Goal: Information Seeking & Learning: Learn about a topic

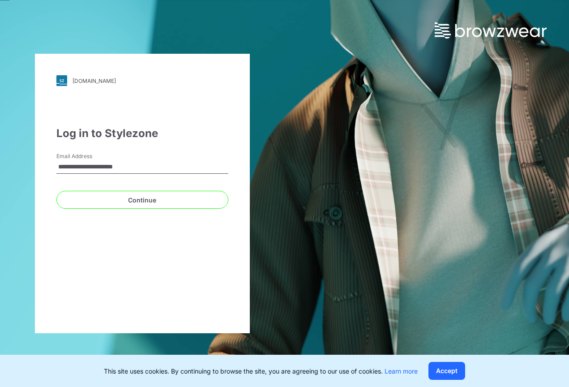
type input "**********"
click at [129, 199] on button "Continue" at bounding box center [142, 200] width 172 height 18
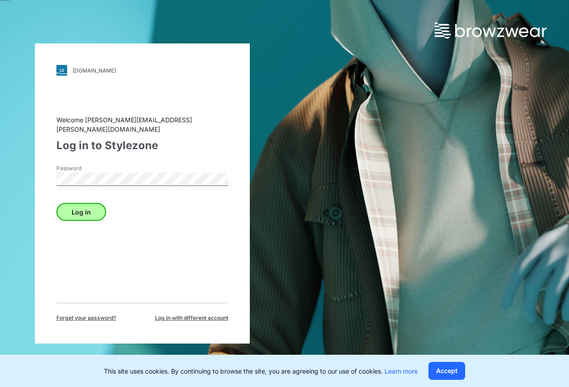
click at [90, 206] on button "Log in" at bounding box center [81, 212] width 50 height 18
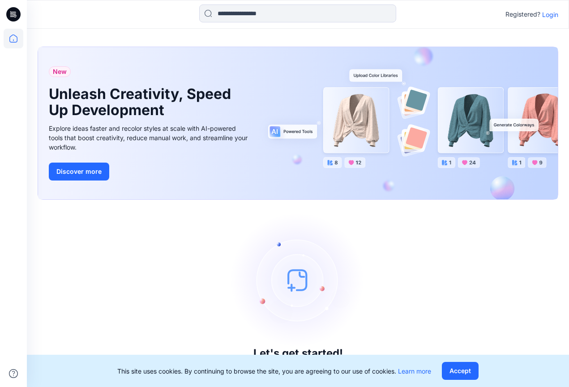
click at [552, 13] on p "Login" at bounding box center [551, 14] width 16 height 9
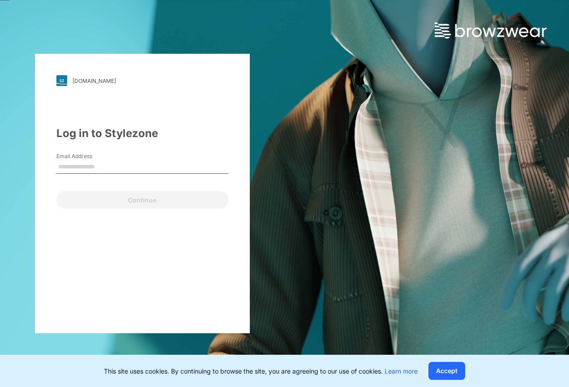
type input "**********"
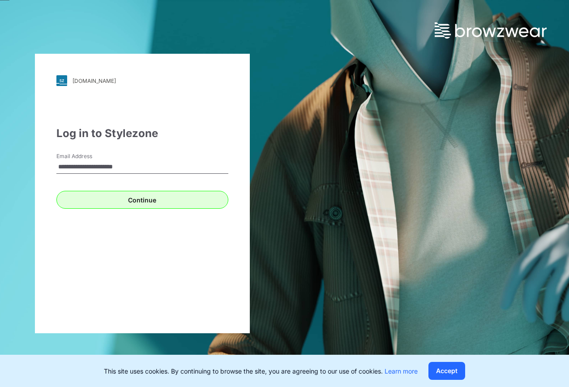
click at [114, 199] on button "Continue" at bounding box center [142, 200] width 172 height 18
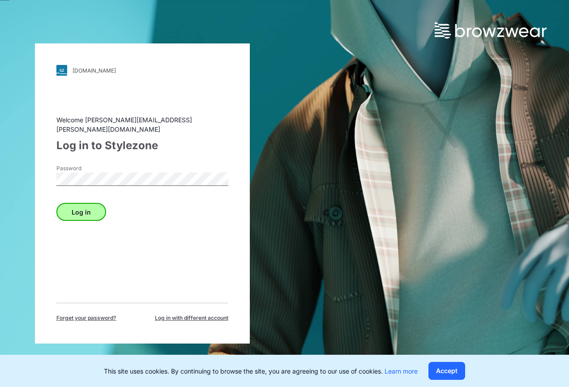
click at [95, 206] on button "Log in" at bounding box center [81, 212] width 50 height 18
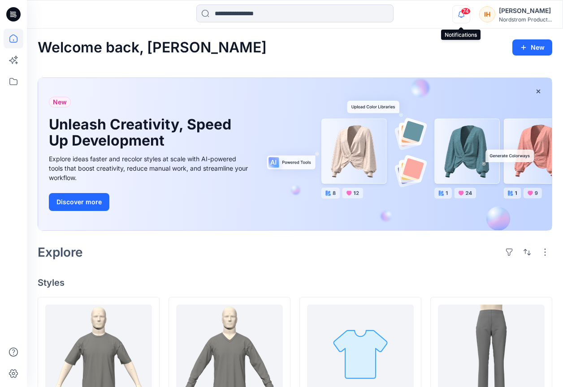
click at [465, 17] on icon "button" at bounding box center [460, 14] width 17 height 18
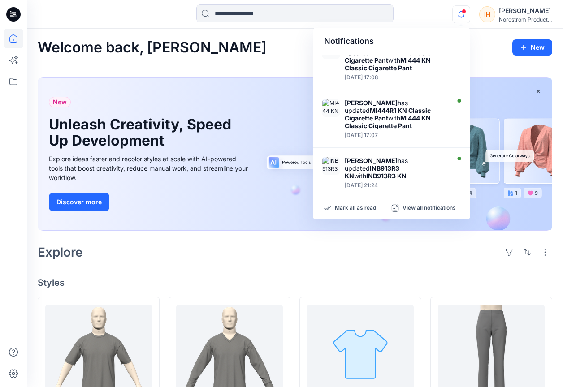
scroll to position [421, 0]
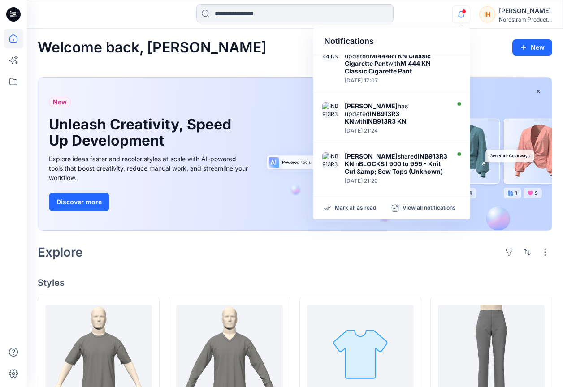
click at [456, 17] on icon "button" at bounding box center [460, 14] width 17 height 18
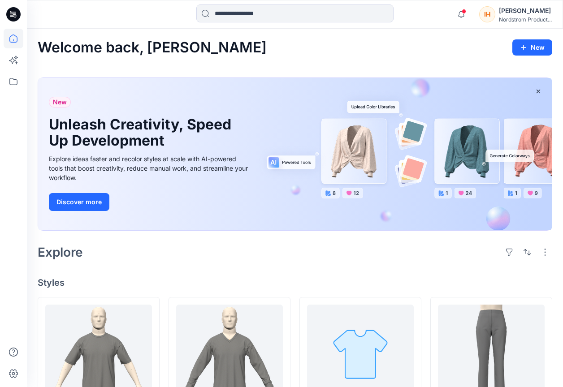
click at [413, 17] on div at bounding box center [295, 14] width 268 height 20
click at [499, 9] on div "Ian Harris" at bounding box center [525, 10] width 53 height 11
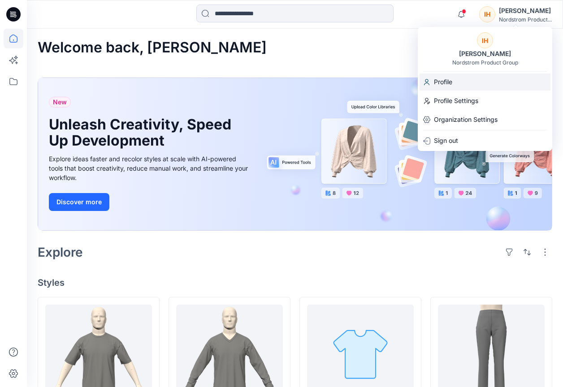
click at [446, 79] on p "Profile" at bounding box center [443, 81] width 18 height 17
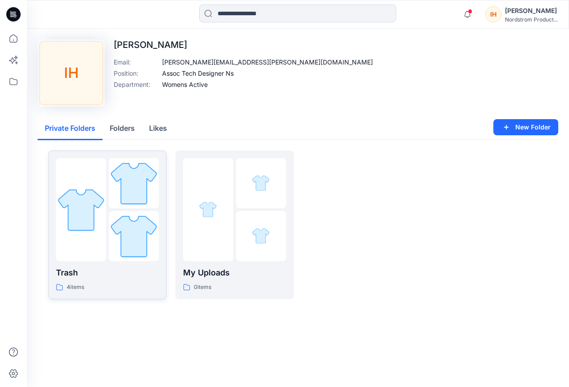
click at [81, 256] on div at bounding box center [81, 209] width 50 height 103
click at [210, 246] on div at bounding box center [208, 209] width 50 height 103
click at [323, 177] on div at bounding box center [362, 225] width 118 height 149
click at [163, 132] on button "Likes" at bounding box center [158, 128] width 32 height 23
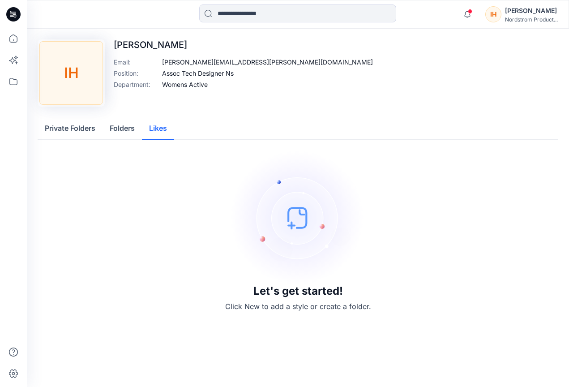
click at [83, 131] on button "Private Folders" at bounding box center [70, 128] width 65 height 23
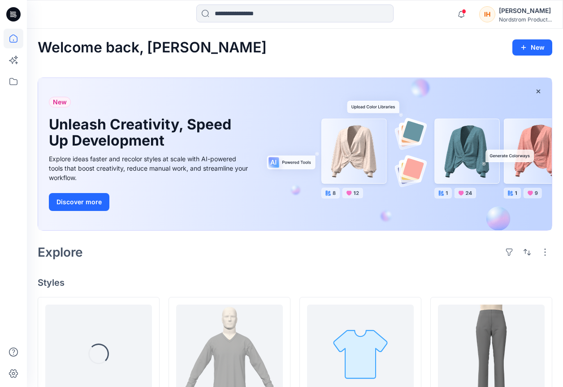
click at [507, 14] on div "Ian Harris" at bounding box center [525, 10] width 53 height 11
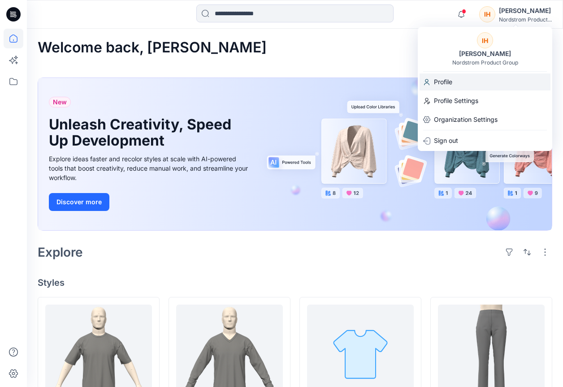
click at [443, 79] on p "Profile" at bounding box center [443, 81] width 18 height 17
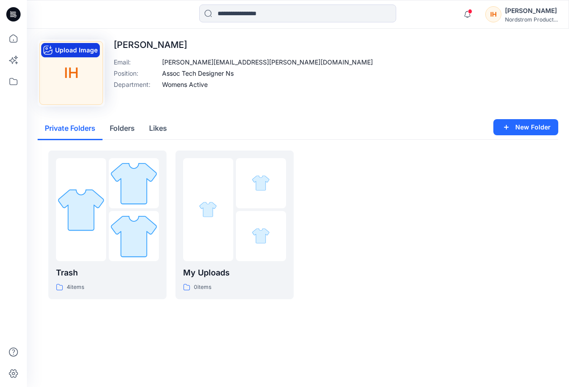
click at [60, 48] on button "Upload Image" at bounding box center [70, 50] width 59 height 14
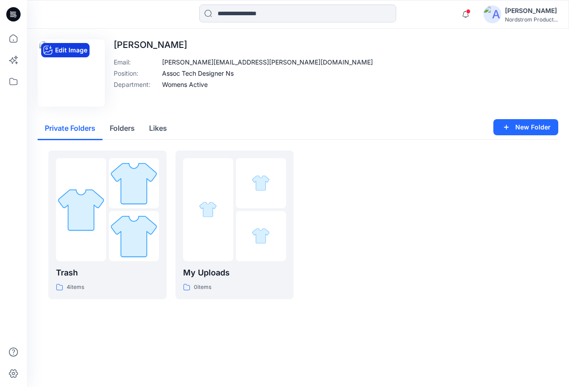
click at [72, 45] on button "Edit Image" at bounding box center [65, 50] width 48 height 14
click at [15, 11] on icon at bounding box center [13, 14] width 14 height 14
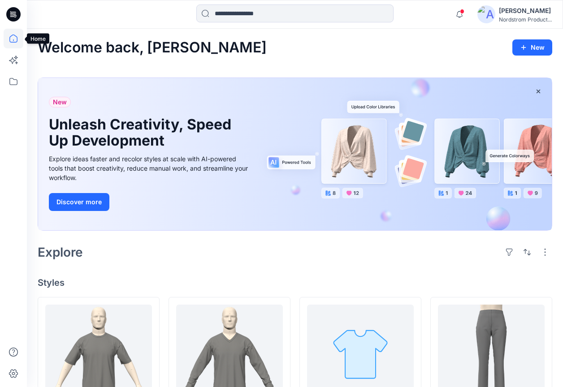
click at [9, 37] on icon at bounding box center [14, 39] width 20 height 20
click at [19, 39] on icon at bounding box center [14, 39] width 20 height 20
click at [18, 81] on icon at bounding box center [14, 82] width 20 height 20
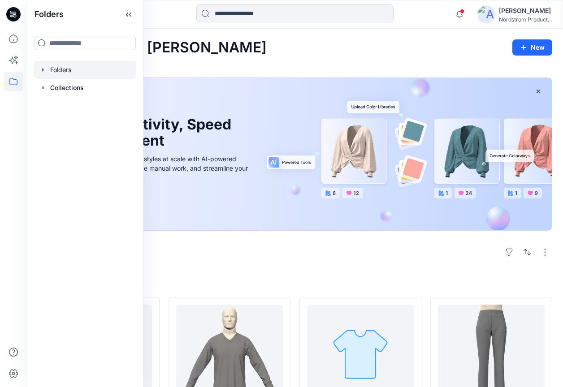
click at [52, 69] on div at bounding box center [85, 70] width 102 height 18
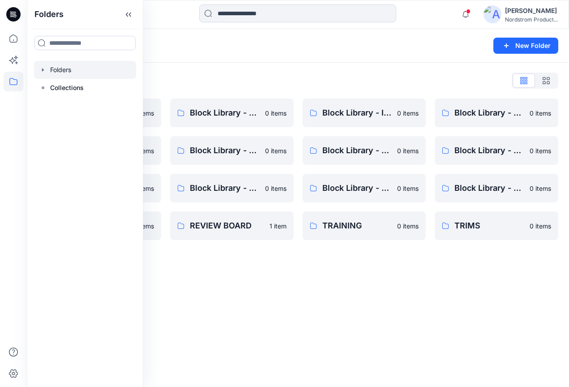
click at [295, 72] on div "Folders List Block Library - BIG BOYS 0 items Block Library - KIDS SLEEPWEAR AL…" at bounding box center [298, 157] width 543 height 188
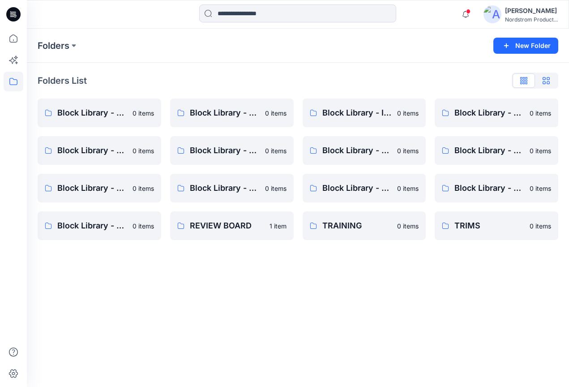
click at [547, 82] on icon "button" at bounding box center [546, 80] width 7 height 7
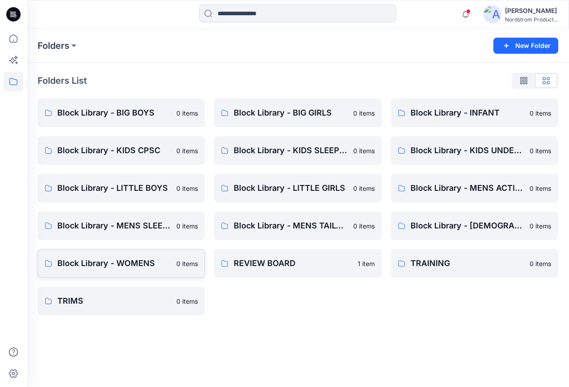
click at [139, 266] on p "Block Library - WOMENS" at bounding box center [114, 263] width 114 height 13
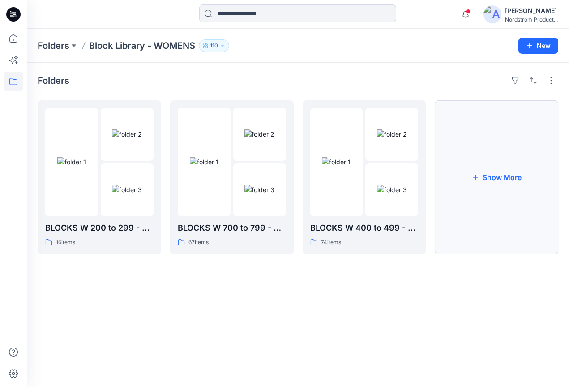
click at [495, 172] on button "Show More" at bounding box center [497, 177] width 124 height 154
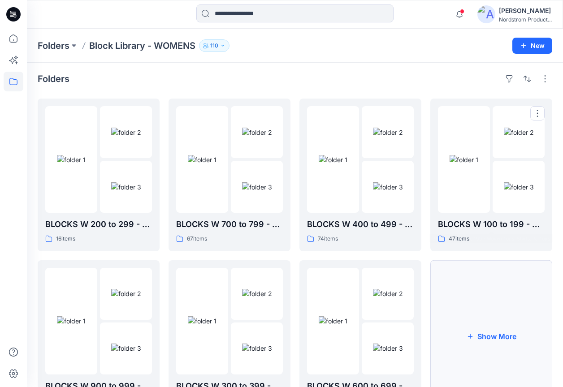
scroll to position [52, 0]
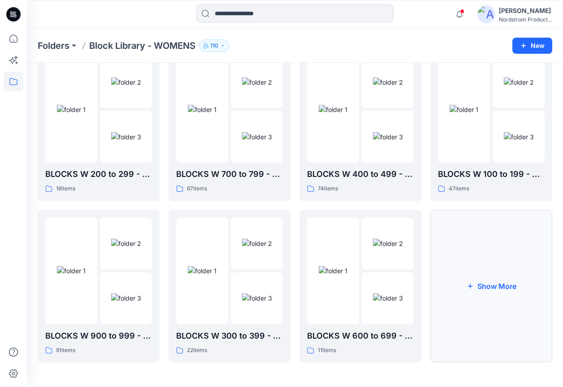
click at [491, 276] on button "Show More" at bounding box center [491, 286] width 122 height 153
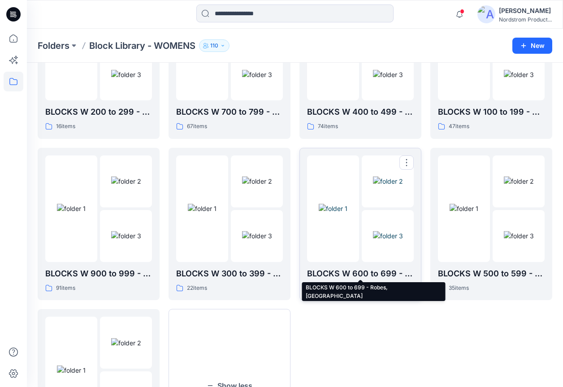
scroll to position [0, 0]
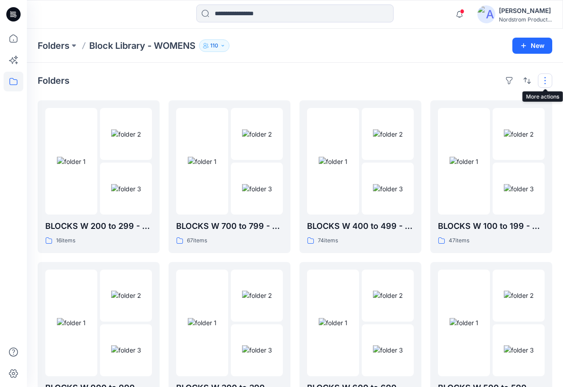
click at [542, 81] on button "button" at bounding box center [545, 80] width 14 height 14
click at [526, 79] on button "button" at bounding box center [527, 80] width 14 height 14
click at [478, 122] on p "A to Z" at bounding box center [497, 123] width 56 height 9
click at [366, 83] on div "Folders Last update A to Z" at bounding box center [295, 80] width 514 height 14
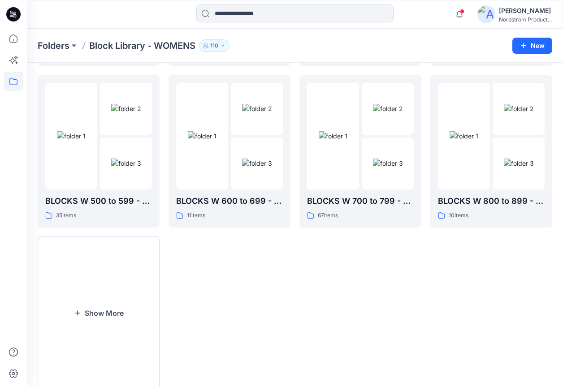
scroll to position [213, 0]
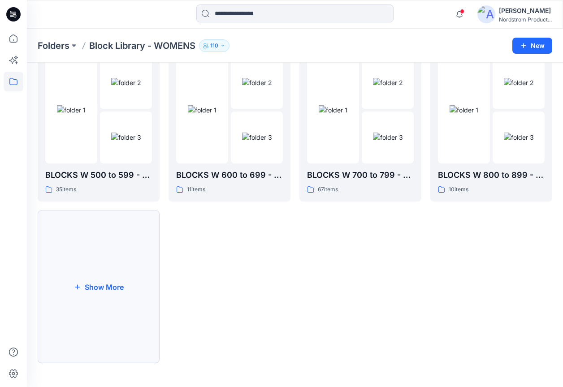
click at [135, 276] on button "Show More" at bounding box center [99, 287] width 122 height 153
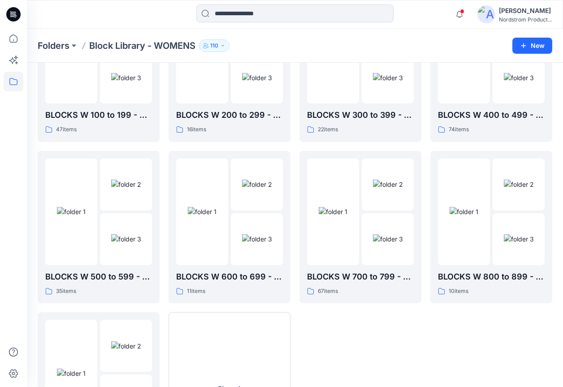
scroll to position [0, 0]
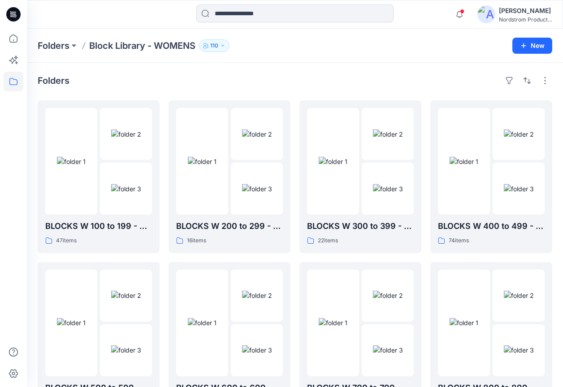
click at [384, 75] on div "Folders" at bounding box center [295, 80] width 514 height 14
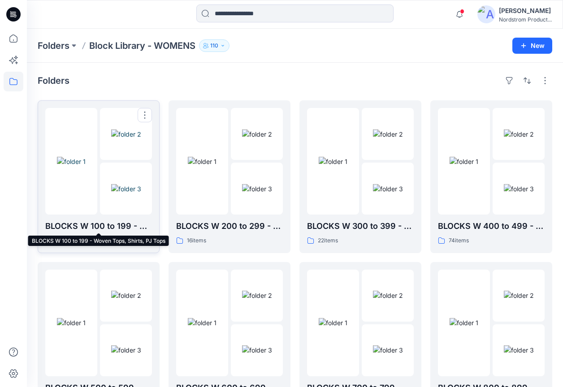
click at [99, 224] on p "BLOCKS W 100 to 199 - Woven Tops, Shirts, PJ Tops" at bounding box center [98, 226] width 107 height 13
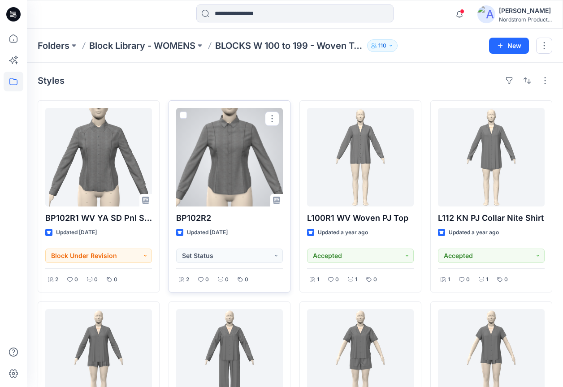
click at [206, 220] on p "BP102R2" at bounding box center [229, 218] width 107 height 13
click at [223, 177] on div at bounding box center [229, 157] width 107 height 99
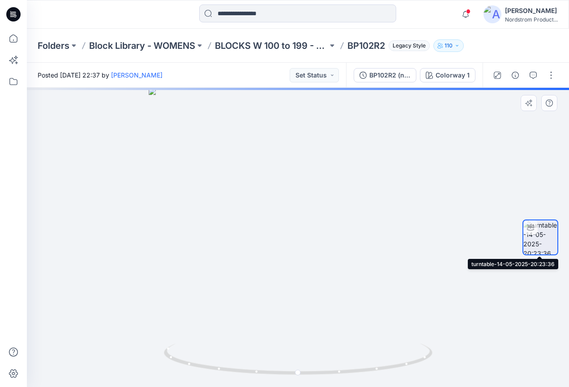
click at [544, 233] on img at bounding box center [541, 237] width 34 height 34
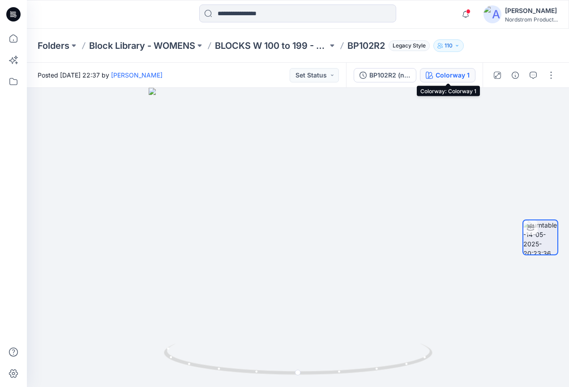
click at [451, 76] on div "Colorway 1" at bounding box center [453, 75] width 34 height 10
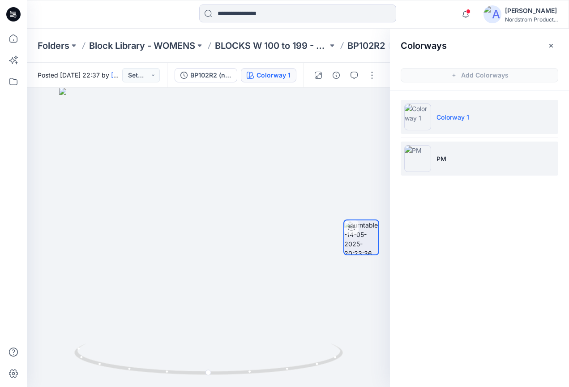
click at [453, 158] on li "PM" at bounding box center [480, 159] width 158 height 34
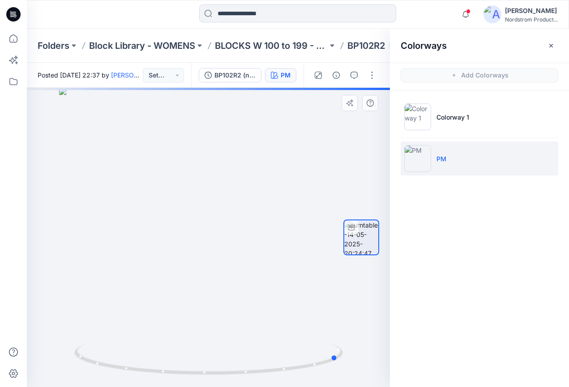
drag, startPoint x: 271, startPoint y: 269, endPoint x: 133, endPoint y: 267, distance: 138.5
click at [133, 267] on div at bounding box center [208, 237] width 363 height 299
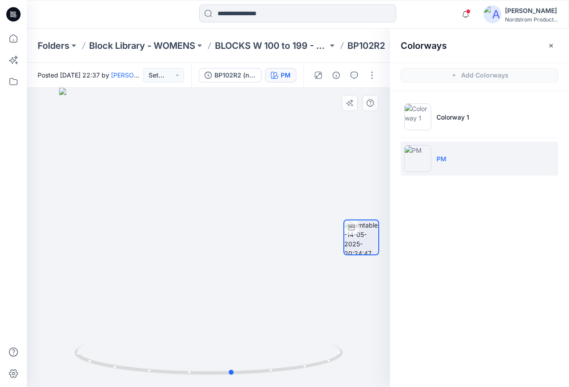
drag, startPoint x: 225, startPoint y: 262, endPoint x: 160, endPoint y: 257, distance: 65.2
click at [160, 257] on div at bounding box center [208, 237] width 363 height 299
drag, startPoint x: 302, startPoint y: 273, endPoint x: 307, endPoint y: 273, distance: 5.4
click at [307, 273] on div at bounding box center [208, 237] width 363 height 299
click at [369, 279] on div at bounding box center [362, 237] width 36 height 189
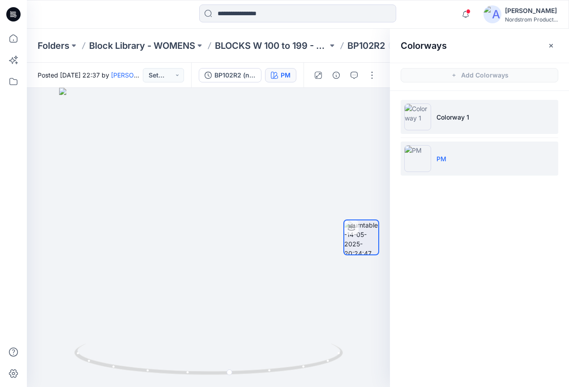
click at [452, 121] on p "Colorway 1" at bounding box center [453, 116] width 33 height 9
click at [417, 163] on img at bounding box center [418, 158] width 27 height 27
click at [445, 120] on p "Colorway 1" at bounding box center [453, 116] width 33 height 9
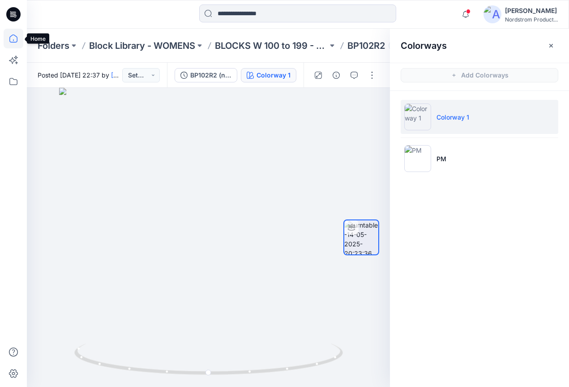
click at [8, 35] on icon at bounding box center [14, 39] width 20 height 20
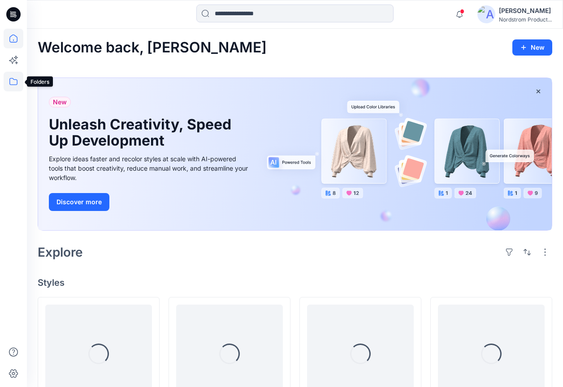
click at [22, 79] on icon at bounding box center [14, 82] width 20 height 20
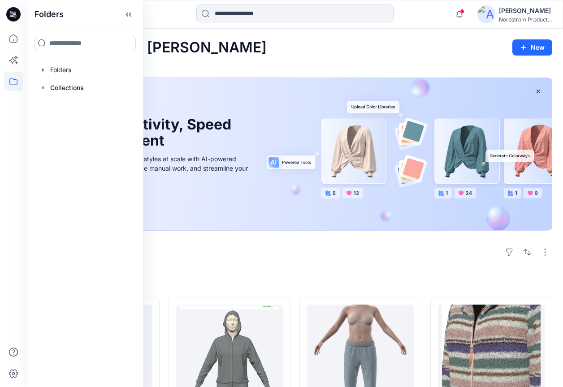
click at [241, 55] on div "Welcome back, Ian New" at bounding box center [295, 47] width 514 height 17
